Goal: Navigation & Orientation: Find specific page/section

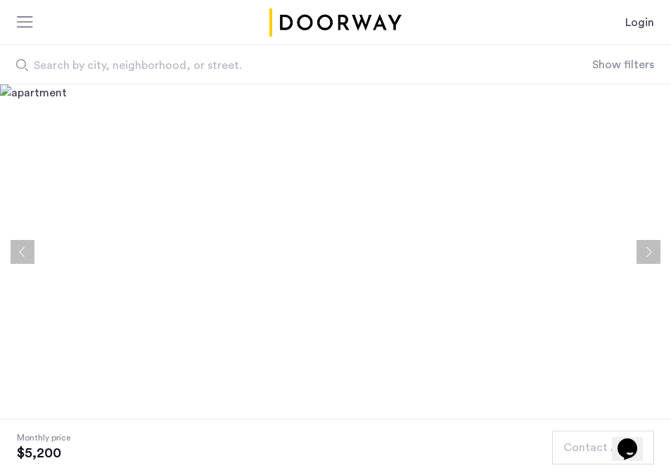
click at [643, 247] on button "Next apartment" at bounding box center [649, 252] width 24 height 24
click at [644, 247] on button "Next apartment" at bounding box center [649, 252] width 24 height 24
click at [643, 245] on button "Next apartment" at bounding box center [649, 252] width 24 height 24
click at [643, 246] on button "Next apartment" at bounding box center [649, 252] width 24 height 24
click at [644, 246] on button "Next apartment" at bounding box center [649, 252] width 24 height 24
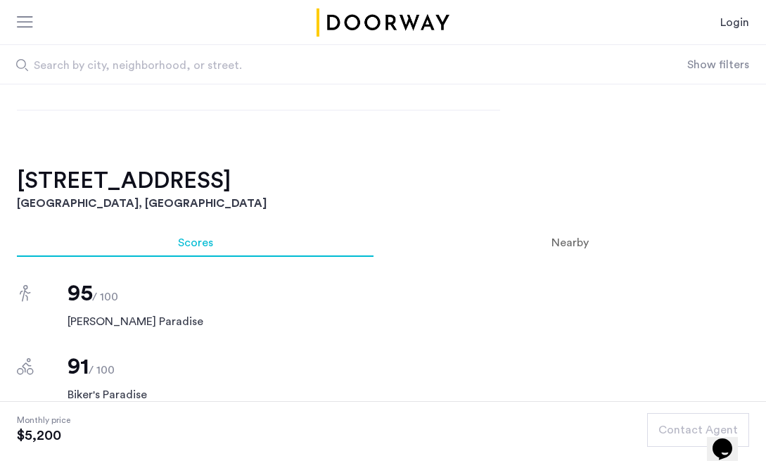
scroll to position [938, 0]
